Goal: Information Seeking & Learning: Learn about a topic

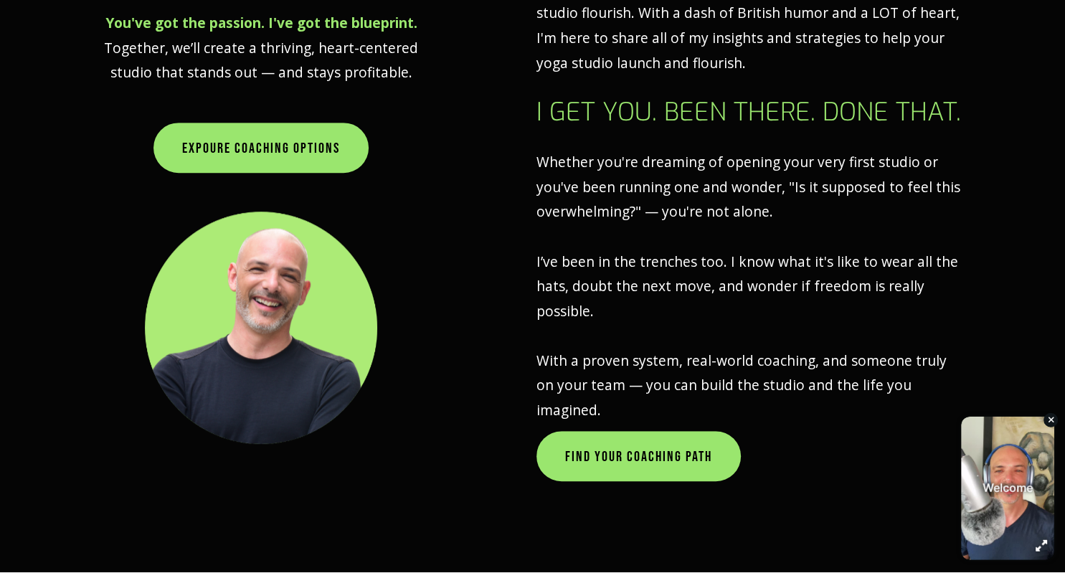
scroll to position [875, 0]
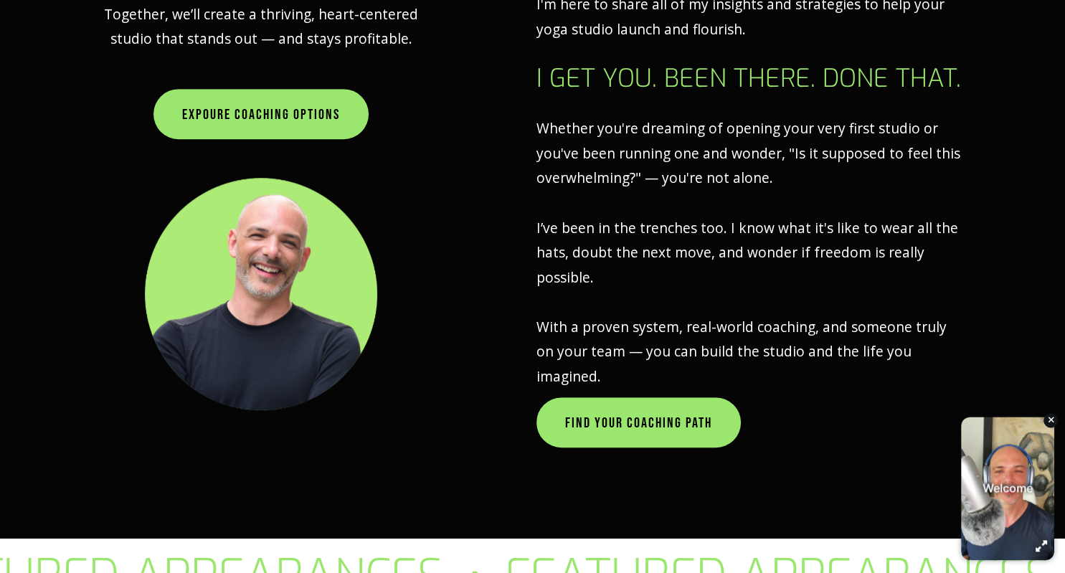
click at [209, 339] on div at bounding box center [261, 294] width 232 height 242
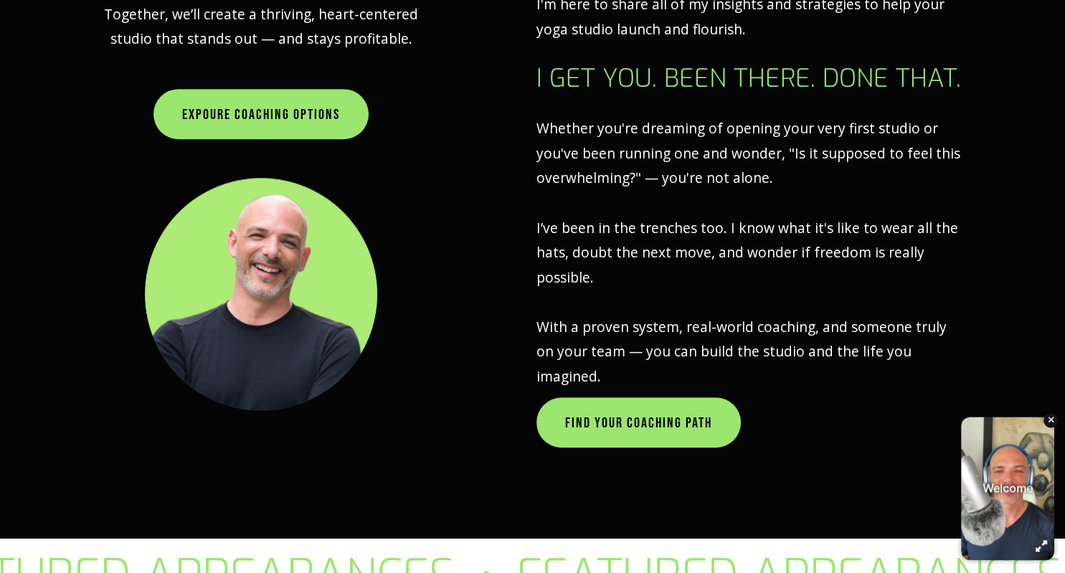
click at [209, 339] on div at bounding box center [261, 294] width 232 height 242
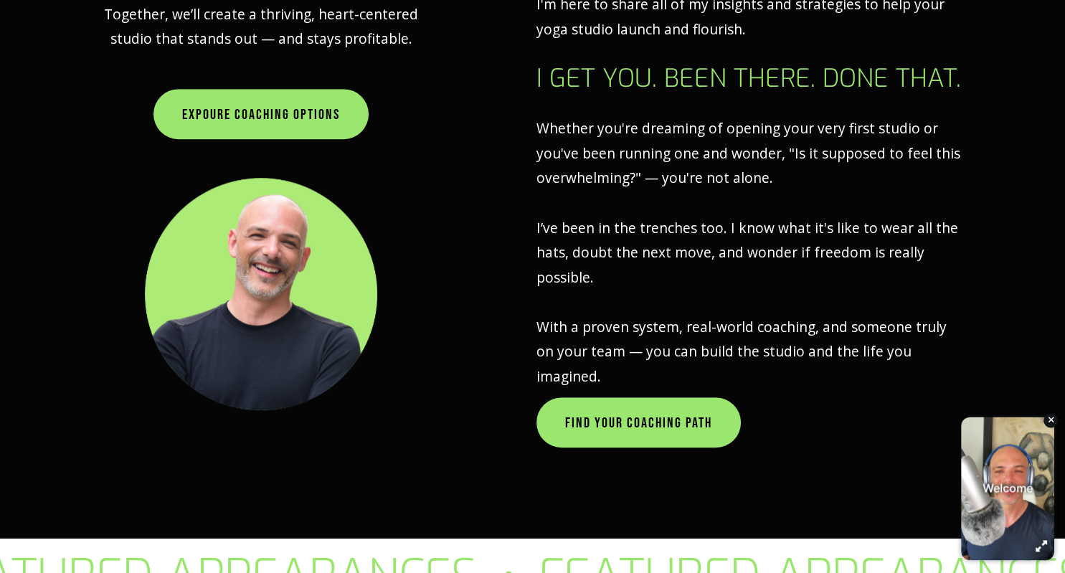
click at [209, 339] on div at bounding box center [261, 294] width 232 height 242
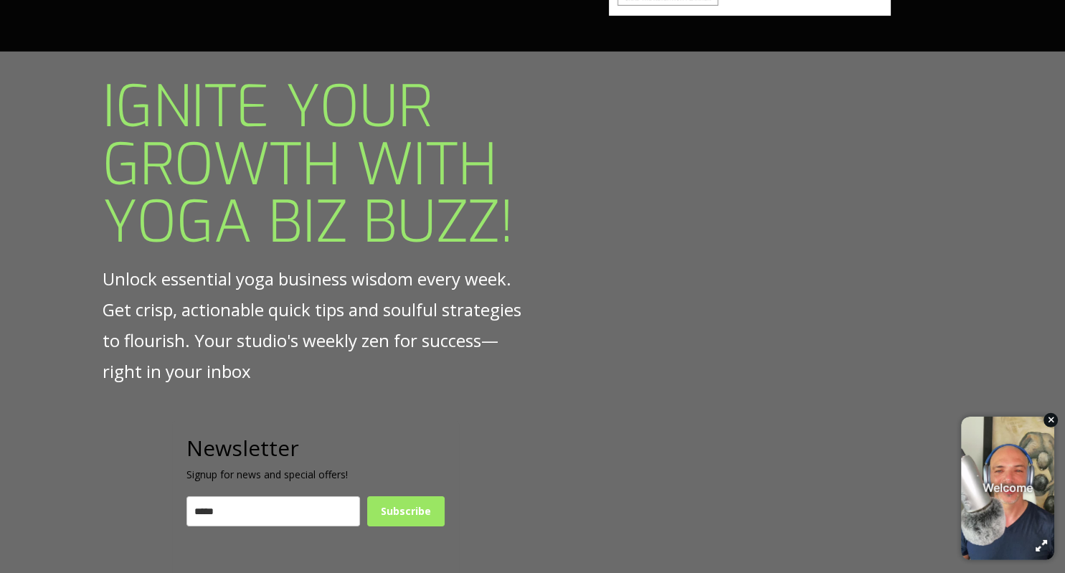
scroll to position [4698, 0]
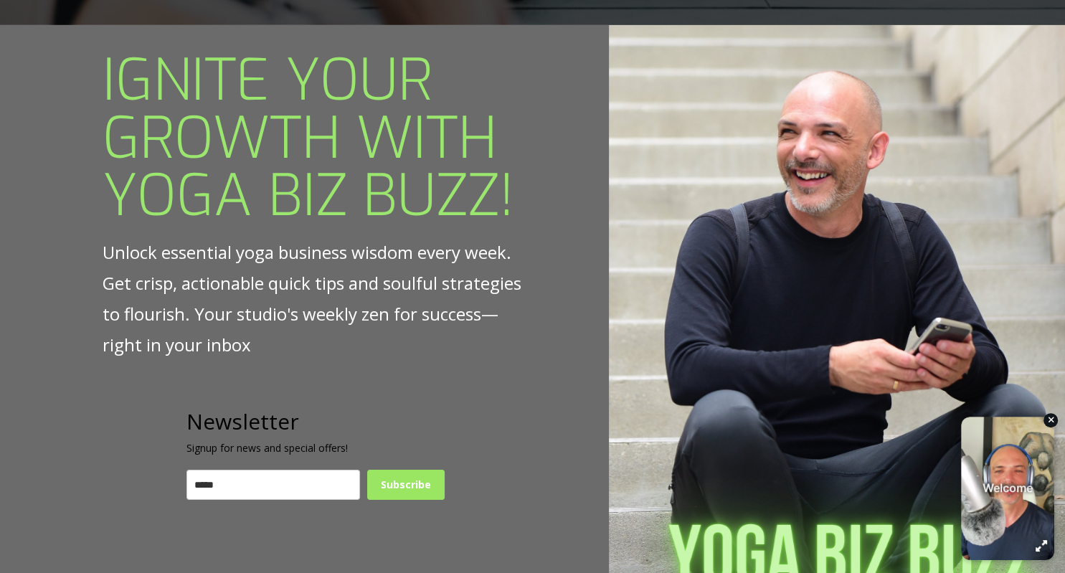
click at [806, 184] on div at bounding box center [837, 351] width 456 height 652
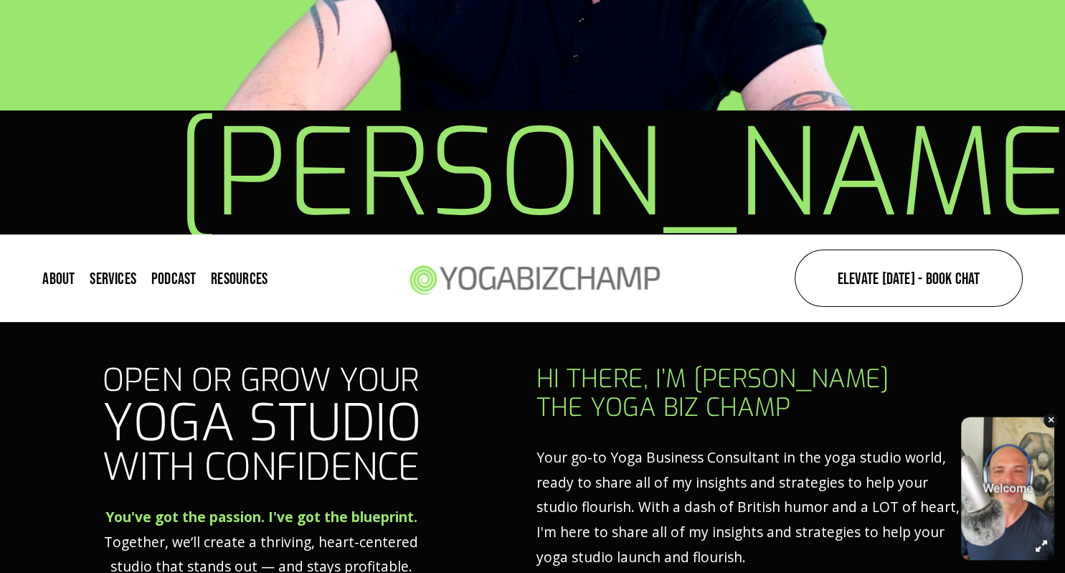
scroll to position [281, 0]
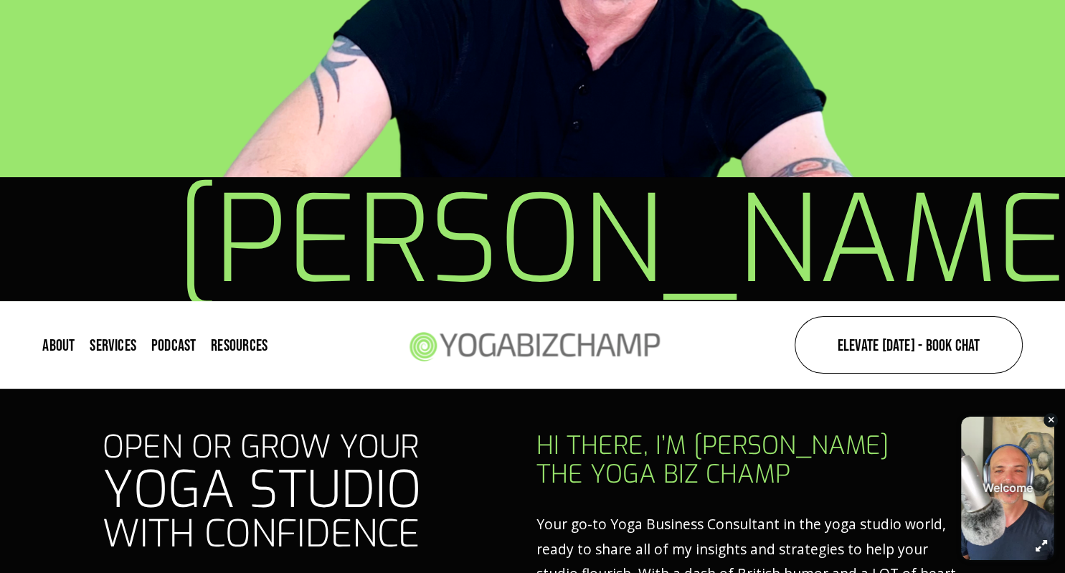
click at [64, 347] on link "About" at bounding box center [58, 345] width 32 height 19
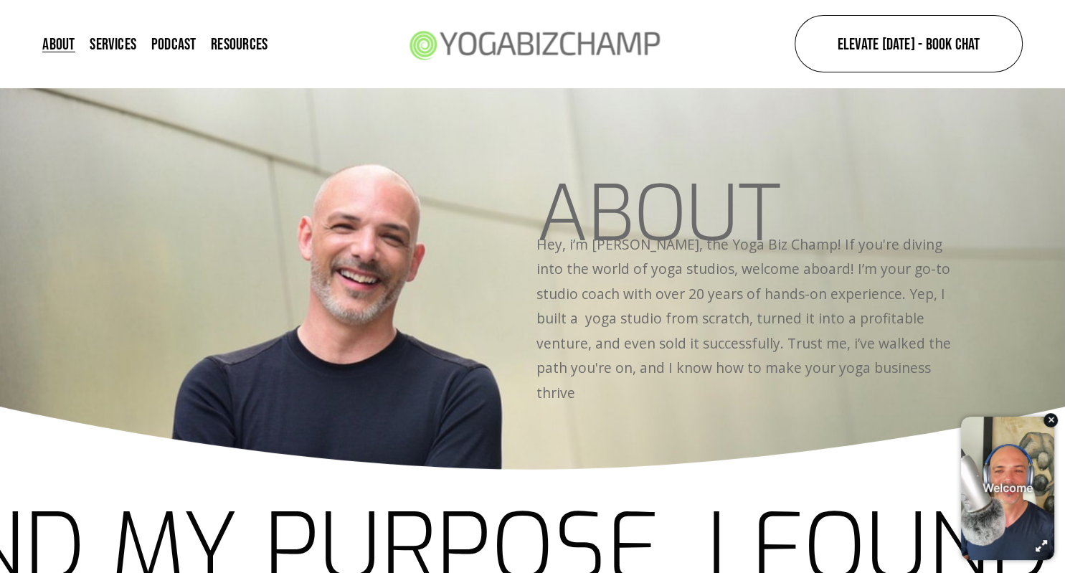
click at [315, 314] on div "ABOUT Hey, i’m [PERSON_NAME], the Yoga Biz Champ! If you're diving into the wor…" at bounding box center [532, 291] width 1065 height 230
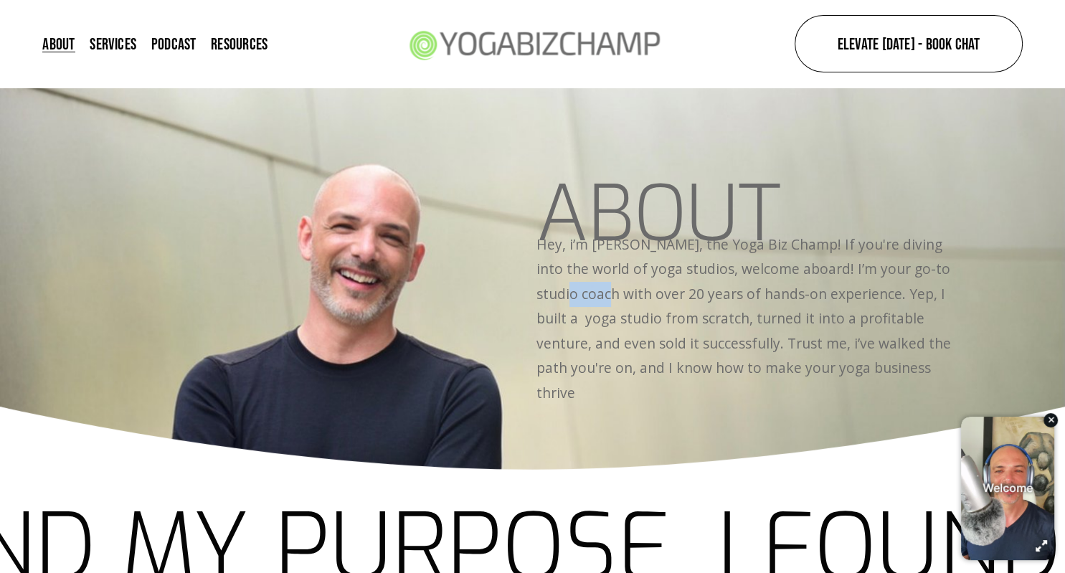
click at [315, 314] on div "ABOUT Hey, i’m [PERSON_NAME], the Yoga Biz Champ! If you're diving into the wor…" at bounding box center [532, 291] width 1065 height 230
